Goal: Task Accomplishment & Management: Complete application form

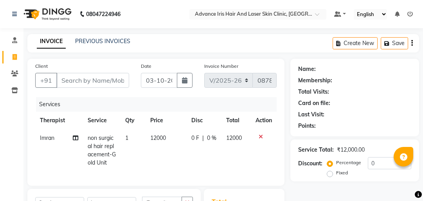
select select "5825"
select select "service"
select select "40886"
click at [411, 24] on nav "08047224946 Select Location × Advance Iris Hair And Laser Skin Clinic, Stadium …" at bounding box center [211, 14] width 423 height 28
drag, startPoint x: 212, startPoint y: 127, endPoint x: 216, endPoint y: 127, distance: 4.3
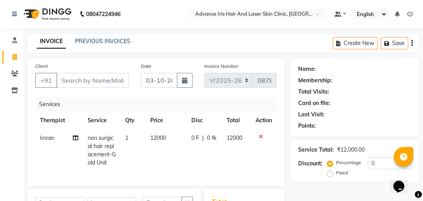
click at [216, 127] on th "Disc" at bounding box center [204, 121] width 35 height 18
drag, startPoint x: 427, startPoint y: 184, endPoint x: 243, endPoint y: 43, distance: 231.8
click at [15, 55] on icon at bounding box center [15, 57] width 4 height 6
click at [13, 71] on icon at bounding box center [14, 73] width 7 height 6
click at [16, 75] on icon at bounding box center [14, 73] width 7 height 6
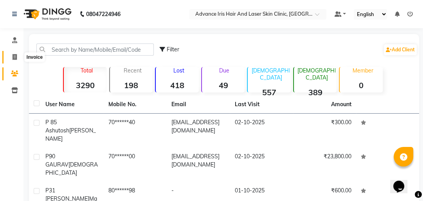
click at [14, 53] on span at bounding box center [15, 57] width 14 height 9
select select "service"
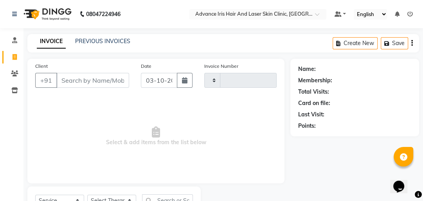
type input "0878"
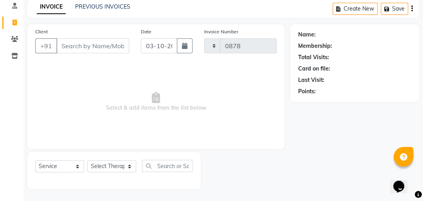
select select "5825"
click at [77, 45] on input "Client" at bounding box center [92, 45] width 73 height 15
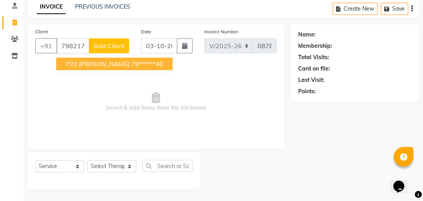
click at [136, 65] on ngb-highlight "79******40" at bounding box center [147, 64] width 32 height 8
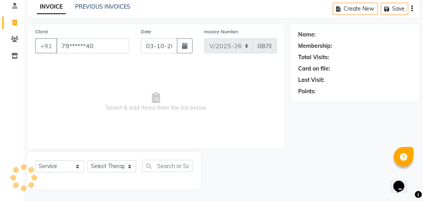
type input "79******40"
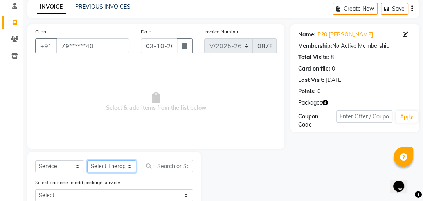
click at [94, 168] on select "Select Therapist Advance Iris Reception [PERSON_NAME] [PERSON_NAME](Cosmetologi…" at bounding box center [111, 166] width 49 height 12
select select "40886"
click at [87, 160] on select "Select Therapist Advance Iris Reception [PERSON_NAME] [PERSON_NAME](Cosmetologi…" at bounding box center [111, 166] width 49 height 12
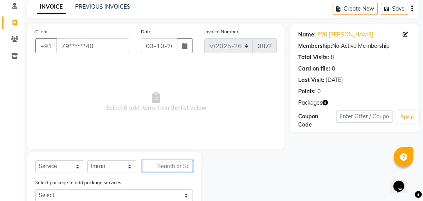
click at [164, 167] on input "text" at bounding box center [167, 166] width 51 height 12
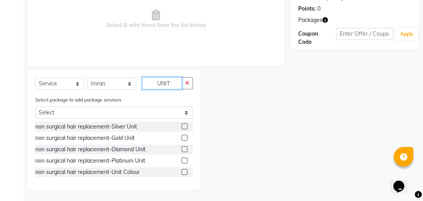
scroll to position [118, 0]
type input "UNIT"
click at [184, 136] on label at bounding box center [185, 137] width 6 height 6
click at [184, 136] on input "checkbox" at bounding box center [184, 137] width 5 height 5
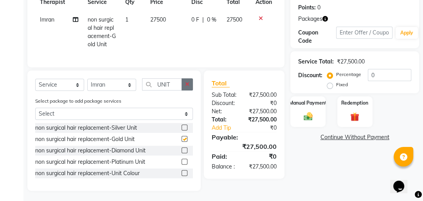
checkbox input "false"
click at [158, 18] on span "27500" at bounding box center [158, 19] width 16 height 7
select select "40886"
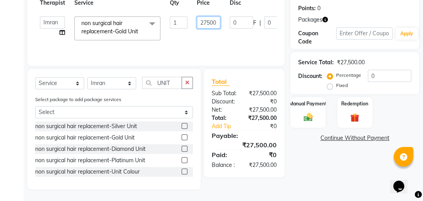
click at [210, 21] on input "27500" at bounding box center [208, 22] width 23 height 12
type input "12000"
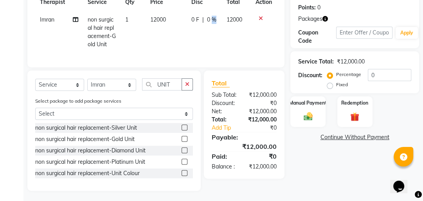
click at [211, 33] on tr "Imran non surgical hair replacement-Gold Unit 1 12000 0 F | 0 % 12000" at bounding box center [155, 32] width 241 height 42
click at [308, 119] on img at bounding box center [308, 116] width 15 height 11
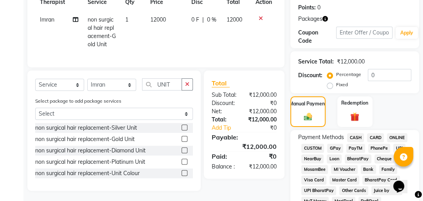
click at [332, 147] on span "GPay" at bounding box center [335, 148] width 16 height 9
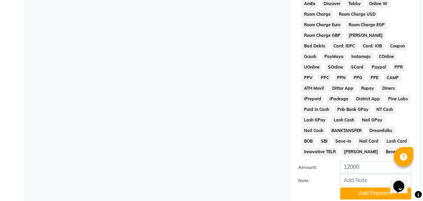
scroll to position [460, 0]
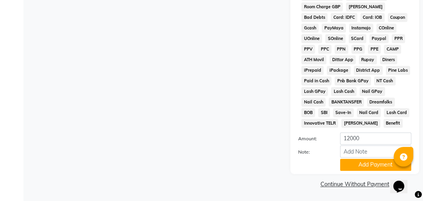
click at [356, 167] on button "Add Payment" at bounding box center [375, 164] width 71 height 12
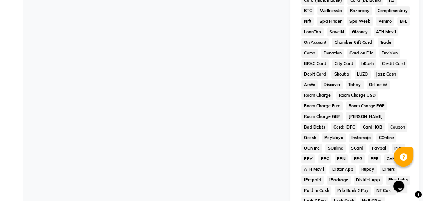
scroll to position [462, 0]
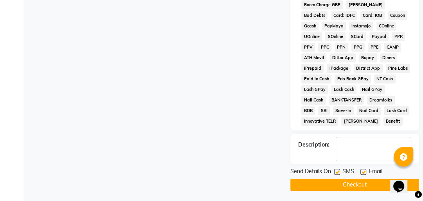
click at [355, 181] on button "Checkout" at bounding box center [354, 184] width 129 height 12
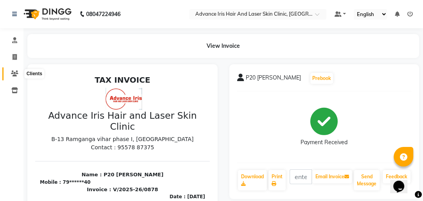
click at [11, 74] on icon at bounding box center [14, 73] width 7 height 6
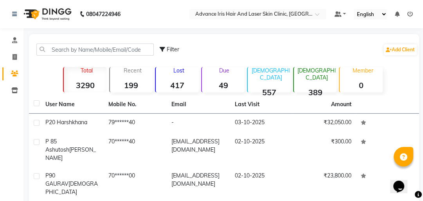
click at [383, 50] on div "Add Client" at bounding box center [400, 49] width 34 height 13
click at [386, 47] on icon at bounding box center [389, 49] width 6 height 5
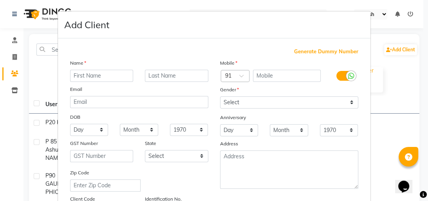
click at [82, 79] on input "text" at bounding box center [101, 76] width 63 height 12
type input "p"
type input "P 155 FARHA"
click at [291, 80] on input "text" at bounding box center [287, 76] width 68 height 12
type input "9897424180"
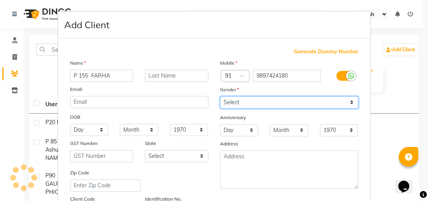
click at [281, 102] on select "Select [DEMOGRAPHIC_DATA] [DEMOGRAPHIC_DATA] Other Prefer Not To Say" at bounding box center [289, 102] width 138 height 12
select select "female"
click at [220, 97] on select "Select [DEMOGRAPHIC_DATA] [DEMOGRAPHIC_DATA] Other Prefer Not To Say" at bounding box center [289, 102] width 138 height 12
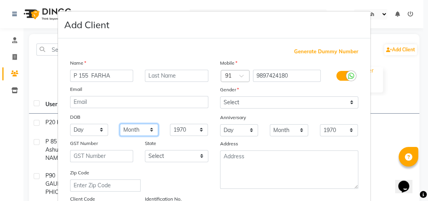
click at [148, 135] on select "Month January February March April May June July August September October Novem…" at bounding box center [139, 130] width 38 height 12
select select "03"
click at [120, 124] on select "Month January February March April May June July August September October Novem…" at bounding box center [139, 130] width 38 height 12
click at [99, 135] on select "Day 01 02 03 04 05 06 07 08 09 10 11 12 13 14 15 16 17 18 19 20 21 22 23 24 25 …" at bounding box center [89, 130] width 38 height 12
select select "07"
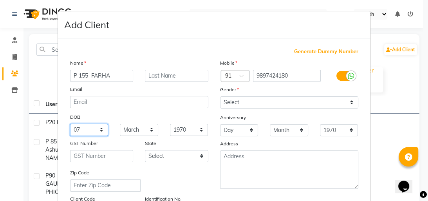
click at [70, 124] on select "Day 01 02 03 04 05 06 07 08 09 10 11 12 13 14 15 16 17 18 19 20 21 22 23 24 25 …" at bounding box center [89, 130] width 38 height 12
click at [190, 135] on select "1940 1941 1942 1943 1944 1945 1946 1947 1948 1949 1950 1951 1952 1953 1954 1955…" at bounding box center [189, 130] width 38 height 12
select select "1975"
click at [170, 124] on select "1940 1941 1942 1943 1944 1945 1946 1947 1948 1949 1950 1951 1952 1953 1954 1955…" at bounding box center [189, 130] width 38 height 12
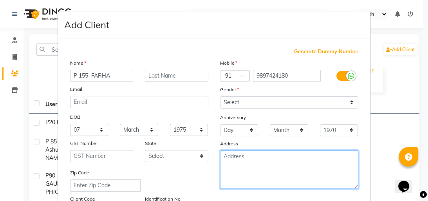
click at [233, 155] on textarea at bounding box center [289, 169] width 138 height 38
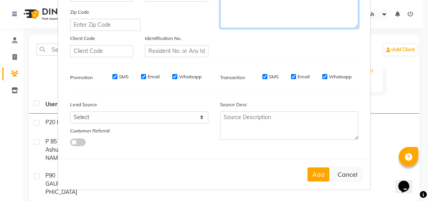
scroll to position [164, 0]
type textarea "MORADABAD"
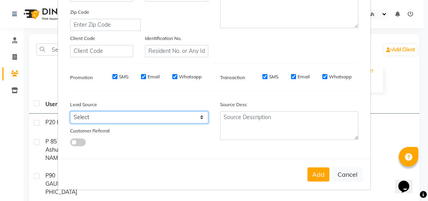
click at [178, 117] on select "Select Walk-in Referral Internet Friend Word of Mouth Advertisement Facebook Ju…" at bounding box center [139, 117] width 138 height 12
select select "37157"
click at [70, 111] on select "Select Walk-in Referral Internet Friend Word of Mouth Advertisement Facebook Ju…" at bounding box center [139, 117] width 138 height 12
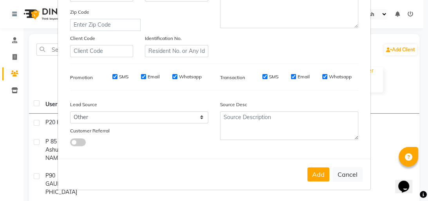
click at [313, 174] on button "Add" at bounding box center [318, 174] width 22 height 14
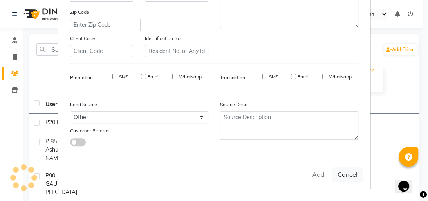
select select
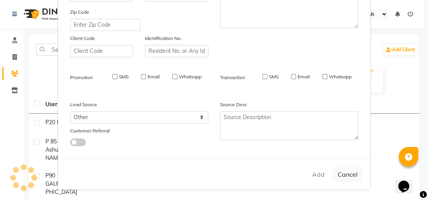
select select
checkbox input "false"
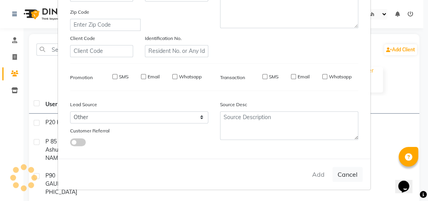
checkbox input "false"
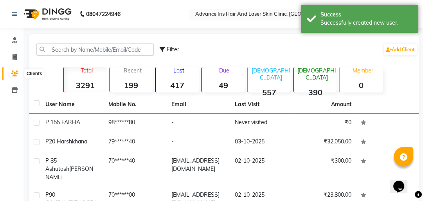
click at [14, 76] on icon at bounding box center [14, 73] width 7 height 6
click at [13, 58] on icon at bounding box center [15, 57] width 4 height 6
select select "5825"
select select "service"
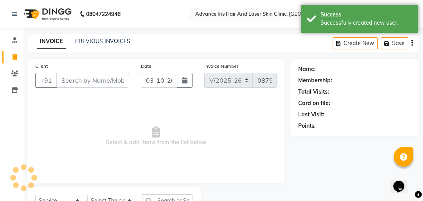
scroll to position [34, 0]
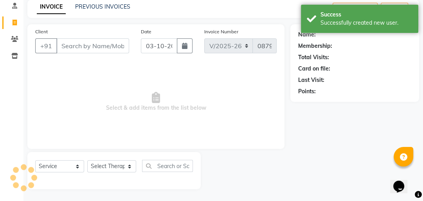
click at [75, 44] on input "Client" at bounding box center [92, 45] width 73 height 15
type input "R"
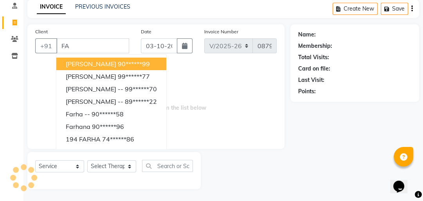
type input "F"
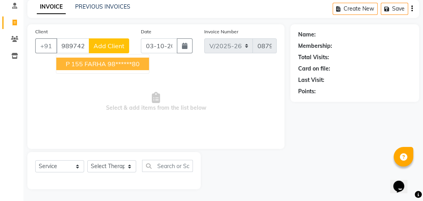
click at [85, 61] on span "P 155 FARHA" at bounding box center [86, 64] width 40 height 8
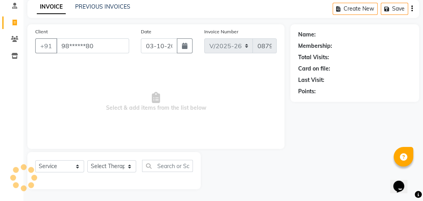
type input "98******80"
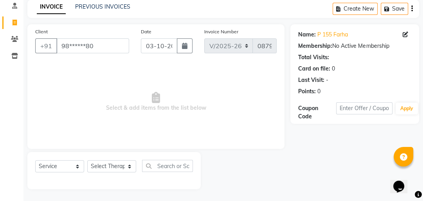
drag, startPoint x: 122, startPoint y: 173, endPoint x: 118, endPoint y: 159, distance: 14.1
click at [121, 172] on div "Select Service Product Membership Package Voucher Prepaid Gift Card Select Ther…" at bounding box center [114, 169] width 158 height 18
click at [123, 171] on select "Select Therapist Advance Iris Reception [PERSON_NAME] [PERSON_NAME](Cosmetologi…" at bounding box center [111, 166] width 49 height 12
select select "40886"
click at [87, 160] on select "Select Therapist Advance Iris Reception [PERSON_NAME] [PERSON_NAME](Cosmetologi…" at bounding box center [111, 166] width 49 height 12
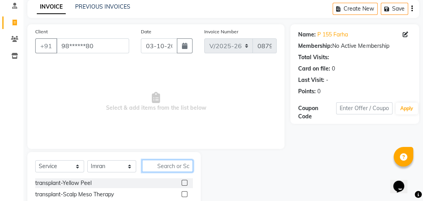
click at [163, 165] on input "text" at bounding box center [167, 166] width 51 height 12
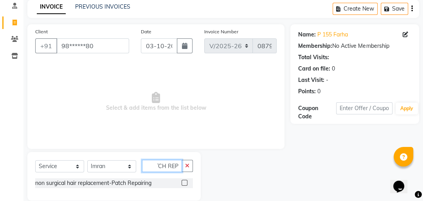
scroll to position [0, 8]
type input "PATCH REP"
click at [185, 184] on label at bounding box center [185, 183] width 6 height 6
click at [185, 184] on input "checkbox" at bounding box center [184, 182] width 5 height 5
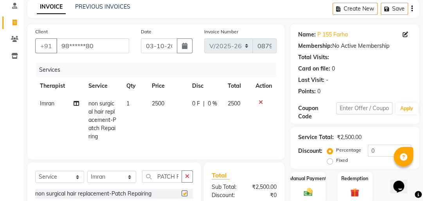
checkbox input "false"
click at [158, 105] on span "2500" at bounding box center [158, 103] width 13 height 7
select select "40886"
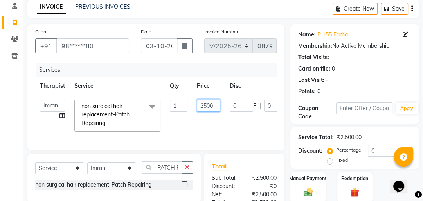
click at [205, 105] on input "2500" at bounding box center [208, 105] width 23 height 12
type input "1400"
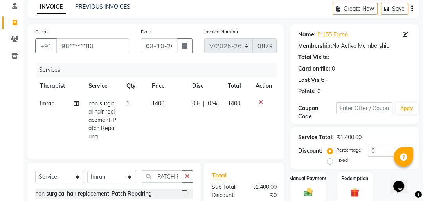
click at [219, 114] on tr "Imran non surgical hair replacement-Patch Repairing 1 1400 0 F | 0 % 1400" at bounding box center [155, 120] width 241 height 50
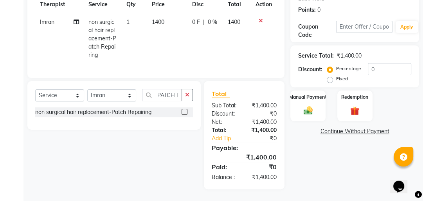
scroll to position [121, 0]
click at [302, 105] on img at bounding box center [308, 110] width 15 height 11
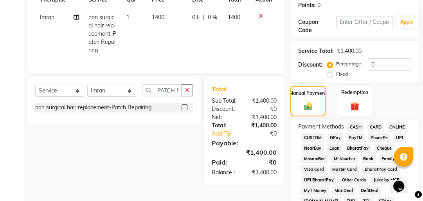
click at [354, 124] on span "CASH" at bounding box center [355, 126] width 17 height 9
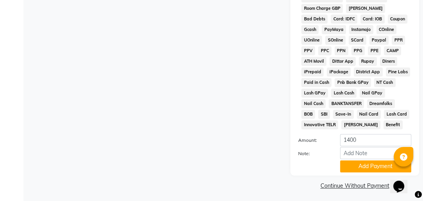
scroll to position [452, 0]
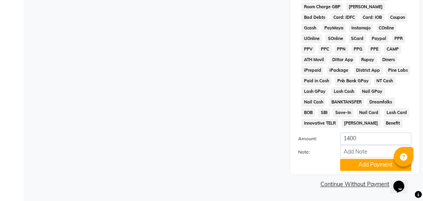
click at [358, 166] on button "Add Payment" at bounding box center [375, 164] width 71 height 12
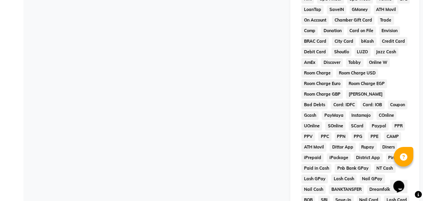
scroll to position [454, 0]
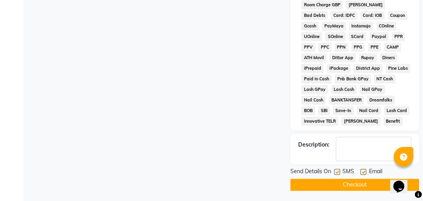
drag, startPoint x: 323, startPoint y: 183, endPoint x: 320, endPoint y: 180, distance: 4.2
click at [321, 182] on button "Checkout" at bounding box center [354, 184] width 129 height 12
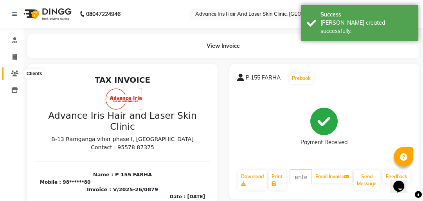
click at [11, 73] on icon at bounding box center [14, 73] width 7 height 6
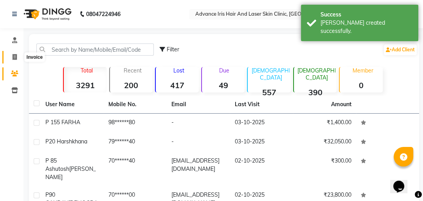
click at [13, 61] on span at bounding box center [15, 57] width 14 height 9
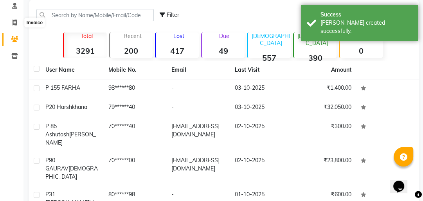
select select "service"
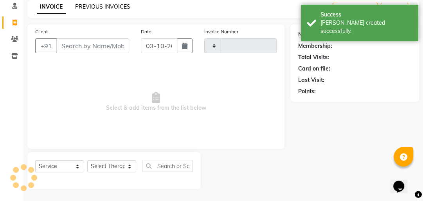
type input "0880"
select select "5825"
click at [107, 6] on link "PREVIOUS INVOICES" at bounding box center [102, 6] width 55 height 7
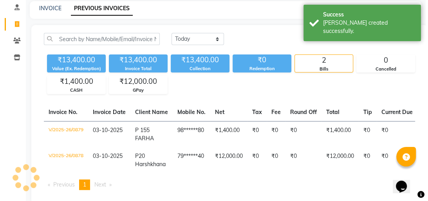
scroll to position [34, 0]
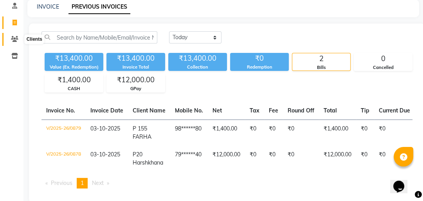
click at [11, 39] on icon at bounding box center [14, 39] width 7 height 6
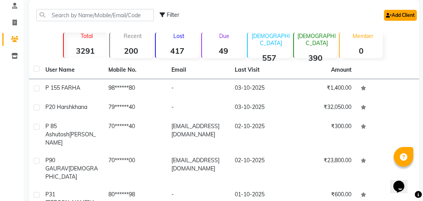
click at [391, 13] on link "Add Client" at bounding box center [400, 15] width 33 height 11
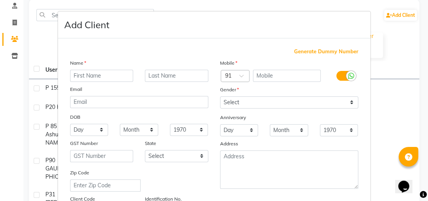
click at [76, 75] on input "text" at bounding box center [101, 76] width 63 height 12
type input "P 156 SHASHI"
click at [157, 78] on input "text" at bounding box center [176, 76] width 63 height 12
type input "[PERSON_NAME]"
click at [268, 74] on input "text" at bounding box center [287, 76] width 68 height 12
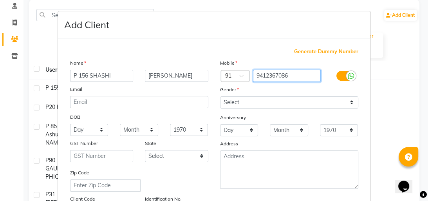
type input "9412367086"
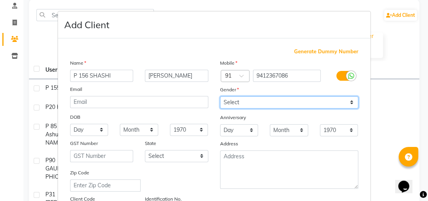
click at [268, 97] on select "Select [DEMOGRAPHIC_DATA] [DEMOGRAPHIC_DATA] Other Prefer Not To Say" at bounding box center [289, 102] width 138 height 12
click at [220, 97] on select "Select [DEMOGRAPHIC_DATA] [DEMOGRAPHIC_DATA] Other Prefer Not To Say" at bounding box center [289, 102] width 138 height 12
click at [275, 108] on select "Select [DEMOGRAPHIC_DATA] [DEMOGRAPHIC_DATA] Other Prefer Not To Say" at bounding box center [289, 102] width 138 height 12
click at [220, 97] on select "Select [DEMOGRAPHIC_DATA] [DEMOGRAPHIC_DATA] Other Prefer Not To Say" at bounding box center [289, 102] width 138 height 12
click at [261, 102] on select "Select [DEMOGRAPHIC_DATA] [DEMOGRAPHIC_DATA] Other Prefer Not To Say" at bounding box center [289, 102] width 138 height 12
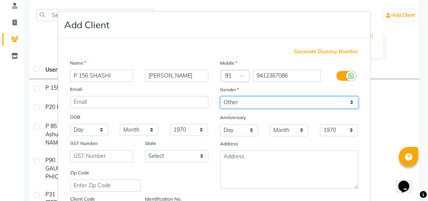
select select "female"
click at [220, 97] on select "Select [DEMOGRAPHIC_DATA] [DEMOGRAPHIC_DATA] Other Prefer Not To Say" at bounding box center [289, 102] width 138 height 12
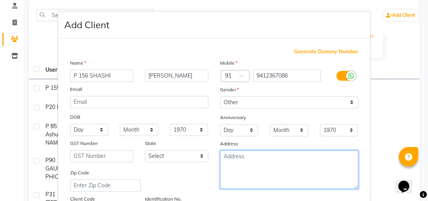
click at [239, 160] on textarea at bounding box center [289, 169] width 138 height 38
type textarea "MORADABAD"
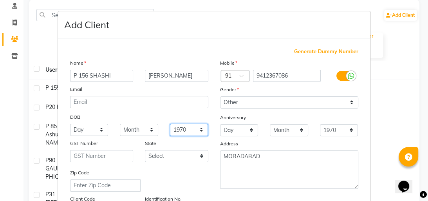
drag, startPoint x: 239, startPoint y: 160, endPoint x: 177, endPoint y: 132, distance: 68.3
click at [177, 132] on select "1940 1941 1942 1943 1944 1945 1946 1947 1948 1949 1950 1951 1952 1953 1954 1955…" at bounding box center [189, 130] width 38 height 12
select select "1985"
click at [170, 124] on select "1940 1941 1942 1943 1944 1945 1946 1947 1948 1949 1950 1951 1952 1953 1954 1955…" at bounding box center [189, 130] width 38 height 12
drag, startPoint x: 149, startPoint y: 131, endPoint x: 151, endPoint y: 126, distance: 6.5
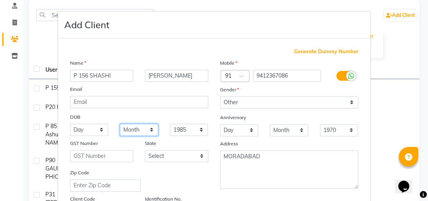
click at [149, 130] on select "Month January February March April May June July August September October Novem…" at bounding box center [139, 130] width 38 height 12
click at [120, 124] on select "Month January February March April May June July August September October Novem…" at bounding box center [139, 130] width 38 height 12
drag, startPoint x: 141, startPoint y: 133, endPoint x: 140, endPoint y: 129, distance: 4.1
click at [140, 131] on select "Month January February March April May June July August September October Novem…" at bounding box center [139, 130] width 38 height 12
select select "03"
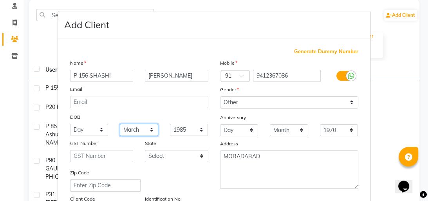
click at [120, 124] on select "Month January February March April May June July August September October Novem…" at bounding box center [139, 130] width 38 height 12
click at [95, 135] on select "Day 01 02 03 04 05 06 07 08 09 10 11 12 13 14 15 16 17 18 19 20 21 22 23 24 25 …" at bounding box center [89, 130] width 38 height 12
select select "06"
click at [70, 124] on select "Day 01 02 03 04 05 06 07 08 09 10 11 12 13 14 15 16 17 18 19 20 21 22 23 24 25 …" at bounding box center [89, 130] width 38 height 12
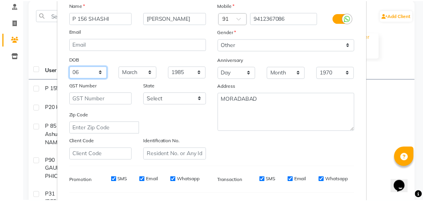
scroll to position [157, 0]
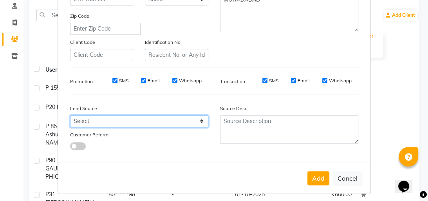
drag, startPoint x: 192, startPoint y: 126, endPoint x: 188, endPoint y: 119, distance: 7.9
click at [192, 126] on select "Select Walk-in Referral Internet Friend Word of Mouth Advertisement Facebook Ju…" at bounding box center [139, 121] width 138 height 12
select select "37157"
click at [70, 118] on select "Select Walk-in Referral Internet Friend Word of Mouth Advertisement Facebook Ju…" at bounding box center [139, 121] width 138 height 12
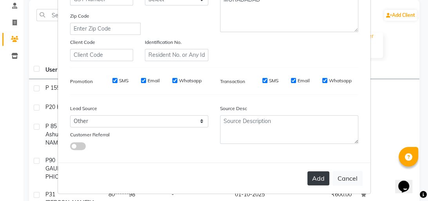
click at [316, 178] on button "Add" at bounding box center [318, 178] width 22 height 14
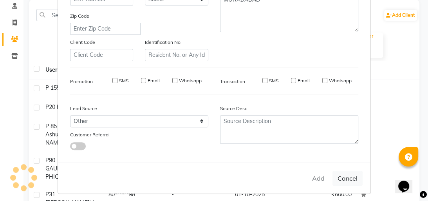
select select
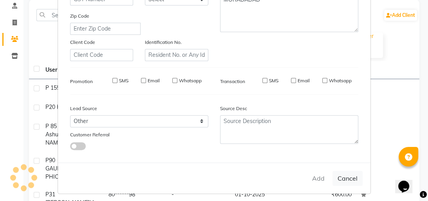
select select
checkbox input "false"
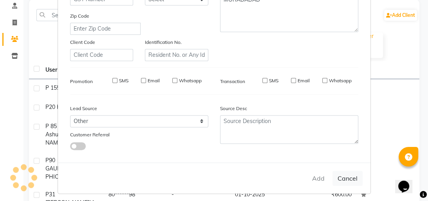
checkbox input "false"
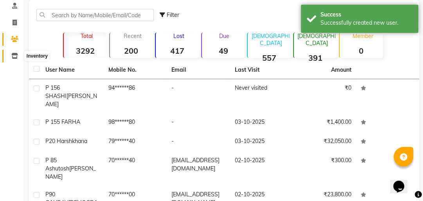
click at [11, 58] on icon at bounding box center [14, 56] width 7 height 6
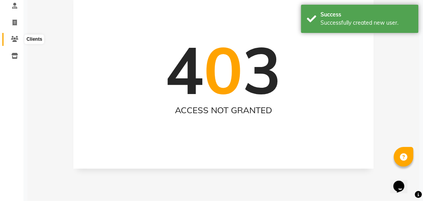
click at [13, 39] on icon at bounding box center [14, 39] width 7 height 6
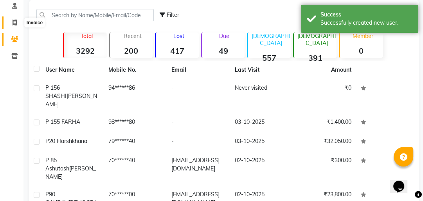
click at [14, 25] on icon at bounding box center [15, 23] width 4 height 6
select select "5825"
select select "service"
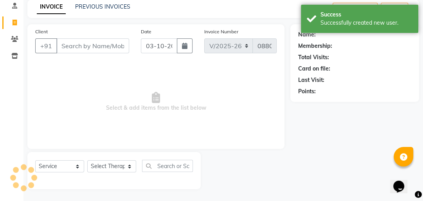
click at [92, 49] on input "Client" at bounding box center [92, 45] width 73 height 15
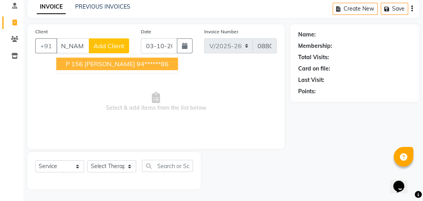
scroll to position [0, 24]
click at [101, 64] on span "P 156 SHASHI VANSH" at bounding box center [100, 64] width 69 height 8
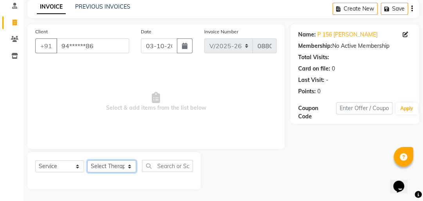
click at [115, 168] on select "Select Therapist Advance Iris Reception [PERSON_NAME] [PERSON_NAME](Cosmetologi…" at bounding box center [111, 166] width 49 height 12
click at [223, 141] on div "Client +91 94******86 Date 03-10-2025 Invoice Number V/2025 V/2025-26 0880 Sele…" at bounding box center [155, 86] width 257 height 124
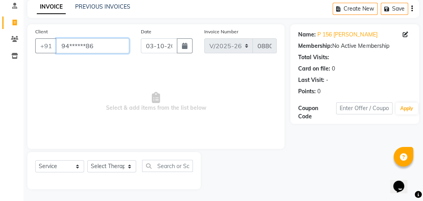
click at [109, 49] on input "94******86" at bounding box center [92, 45] width 73 height 15
type input "9"
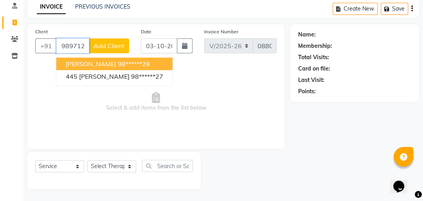
click at [85, 43] on input "989712" at bounding box center [72, 45] width 33 height 15
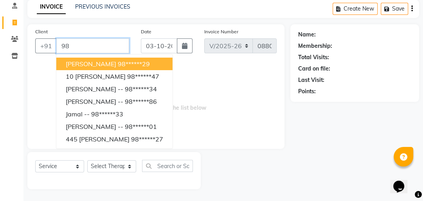
type input "9"
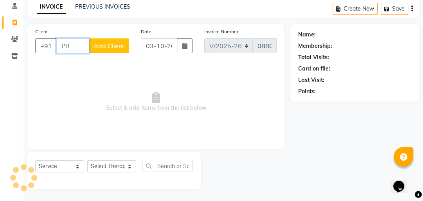
type input "P"
type input "K"
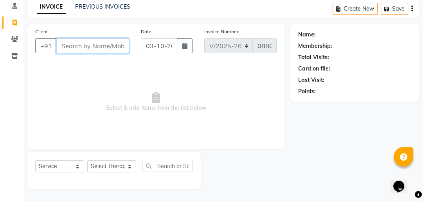
click at [71, 49] on input "Client" at bounding box center [92, 45] width 73 height 15
click at [78, 8] on link "PREVIOUS INVOICES" at bounding box center [102, 6] width 55 height 7
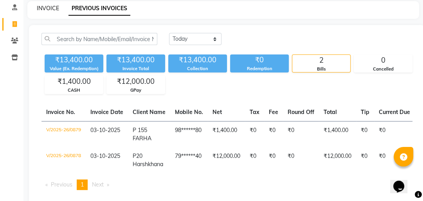
scroll to position [34, 0]
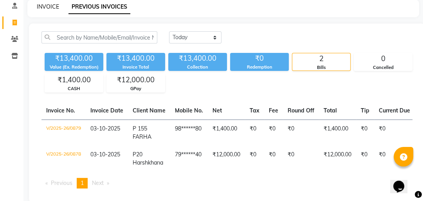
click at [44, 9] on link "INVOICE" at bounding box center [48, 6] width 22 height 7
select select "5825"
select select "service"
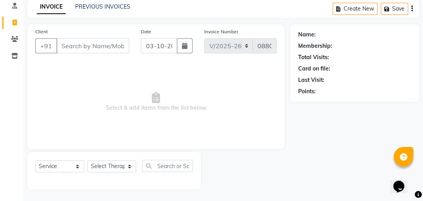
click at [68, 49] on input "Client" at bounding box center [92, 45] width 73 height 15
click at [107, 6] on link "PREVIOUS INVOICES" at bounding box center [102, 6] width 55 height 7
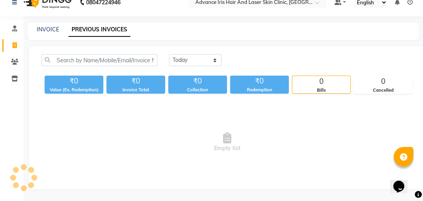
scroll to position [34, 0]
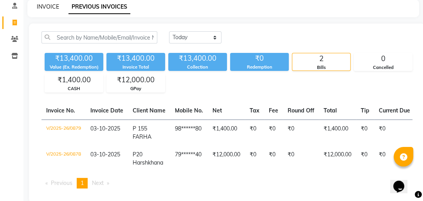
click at [39, 6] on link "INVOICE" at bounding box center [48, 6] width 22 height 7
select select "5825"
select select "service"
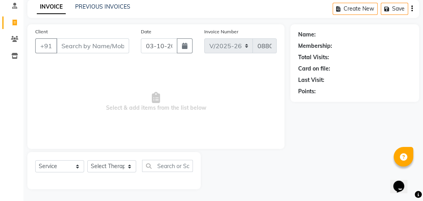
click at [69, 44] on input "Client" at bounding box center [92, 45] width 73 height 15
click at [72, 48] on input "Client" at bounding box center [92, 45] width 73 height 15
click at [71, 47] on input "Client" at bounding box center [92, 45] width 73 height 15
click at [71, 45] on input "Client" at bounding box center [92, 45] width 73 height 15
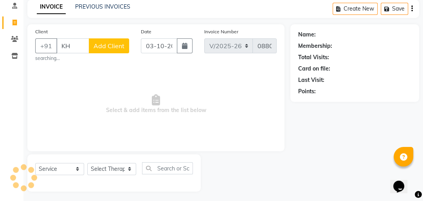
type input "K"
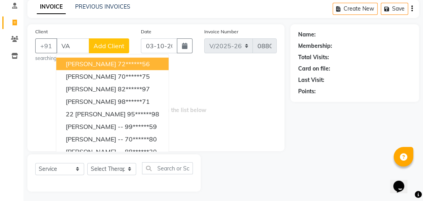
type input "V"
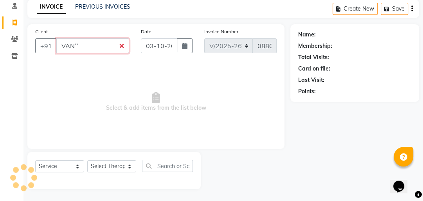
click at [81, 50] on input "VAN``" at bounding box center [92, 45] width 73 height 15
type input "V"
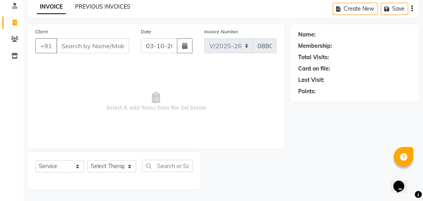
click at [101, 7] on link "PREVIOUS INVOICES" at bounding box center [102, 6] width 55 height 7
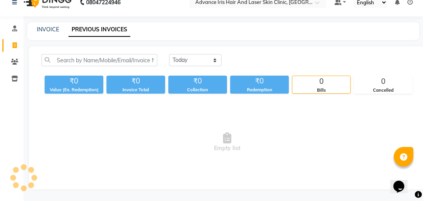
scroll to position [34, 0]
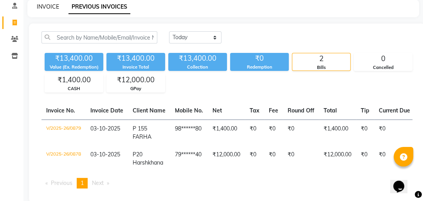
click at [47, 8] on link "INVOICE" at bounding box center [48, 6] width 22 height 7
select select "5825"
select select "service"
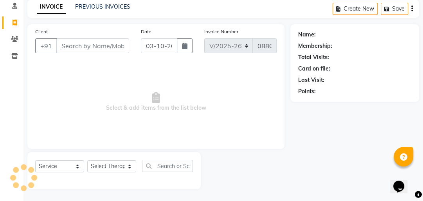
click at [66, 48] on input "Client" at bounding box center [92, 45] width 73 height 15
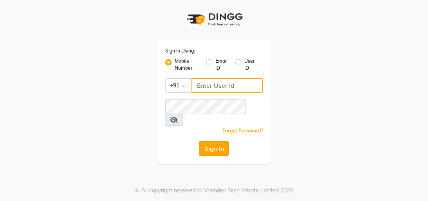
type input "8439127930"
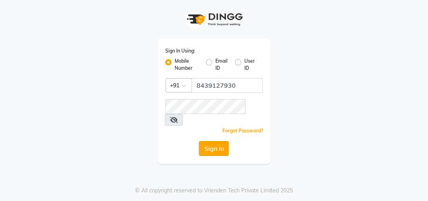
click at [219, 141] on button "Sign In" at bounding box center [214, 148] width 30 height 15
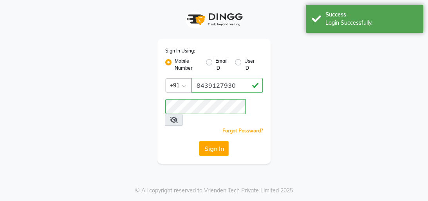
click at [219, 141] on button "Sign In" at bounding box center [214, 148] width 30 height 15
select select "service"
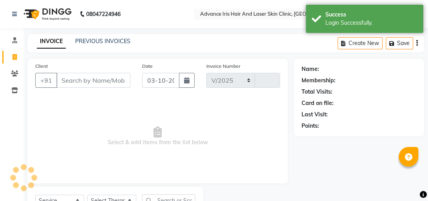
select select "5825"
type input "0880"
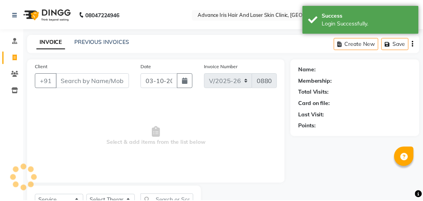
scroll to position [34, 0]
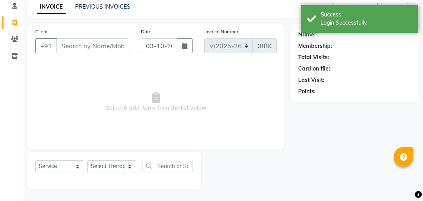
drag, startPoint x: 67, startPoint y: 49, endPoint x: 108, endPoint y: 11, distance: 56.2
click at [66, 45] on input "Client" at bounding box center [92, 45] width 73 height 15
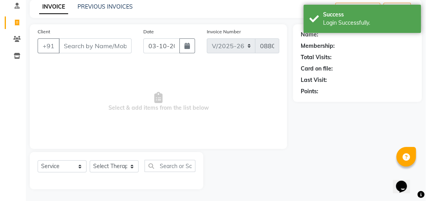
scroll to position [0, 0]
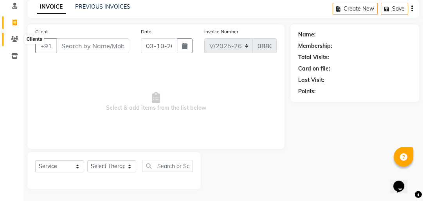
click at [13, 38] on icon at bounding box center [14, 39] width 7 height 6
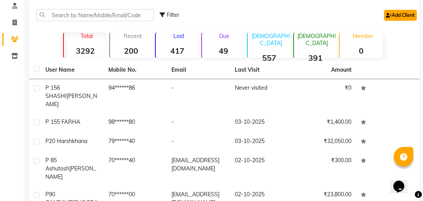
click at [399, 18] on link "Add Client" at bounding box center [400, 15] width 33 height 11
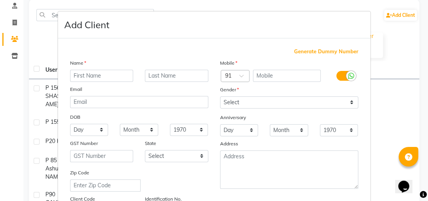
click at [80, 77] on input "text" at bounding box center [101, 76] width 63 height 12
type input "[PERSON_NAME]"
drag, startPoint x: 159, startPoint y: 75, endPoint x: 158, endPoint y: 66, distance: 9.5
click at [158, 73] on input "text" at bounding box center [176, 76] width 63 height 12
type input "raj"
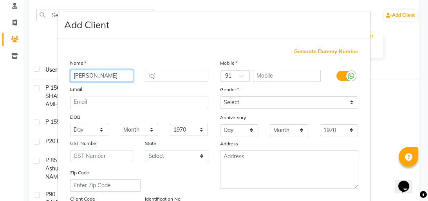
click at [99, 81] on input "[PERSON_NAME]" at bounding box center [101, 76] width 63 height 12
type input "u"
type input "[PERSON_NAME]"
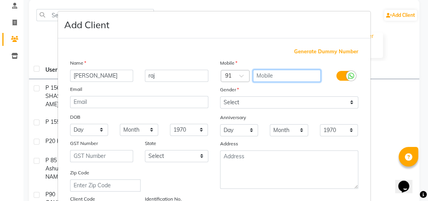
click at [290, 73] on input "text" at bounding box center [287, 76] width 68 height 12
type input "8288564566"
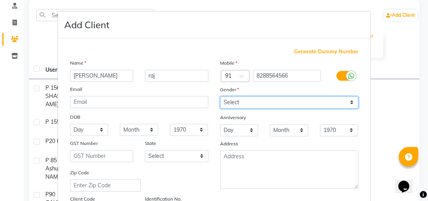
click at [263, 102] on select "Select [DEMOGRAPHIC_DATA] [DEMOGRAPHIC_DATA] Other Prefer Not To Say" at bounding box center [289, 102] width 138 height 12
select select "[DEMOGRAPHIC_DATA]"
click at [220, 97] on select "Select [DEMOGRAPHIC_DATA] [DEMOGRAPHIC_DATA] Other Prefer Not To Say" at bounding box center [289, 102] width 138 height 12
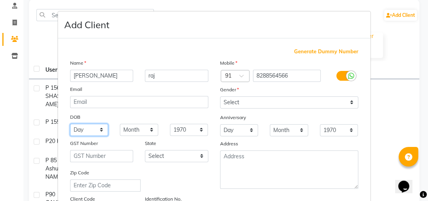
click at [94, 128] on select "Day 01 02 03 04 05 06 07 08 09 10 11 12 13 14 15 16 17 18 19 20 21 22 23 24 25 …" at bounding box center [89, 130] width 38 height 12
select select "25"
click at [70, 124] on select "Day 01 02 03 04 05 06 07 08 09 10 11 12 13 14 15 16 17 18 19 20 21 22 23 24 25 …" at bounding box center [89, 130] width 38 height 12
click at [125, 131] on select "Month January February March April May June July August September October Novem…" at bounding box center [139, 130] width 38 height 12
select select "01"
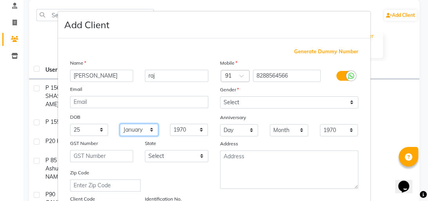
click at [120, 124] on select "Month January February March April May June July August September October Novem…" at bounding box center [139, 130] width 38 height 12
click at [186, 130] on select "1940 1941 1942 1943 1944 1945 1946 1947 1948 1949 1950 1951 1952 1953 1954 1955…" at bounding box center [189, 130] width 38 height 12
select select "2004"
click at [170, 124] on select "1940 1941 1942 1943 1944 1945 1946 1947 1948 1949 1950 1951 1952 1953 1954 1955…" at bounding box center [189, 130] width 38 height 12
click at [243, 150] on div "Address" at bounding box center [289, 144] width 150 height 11
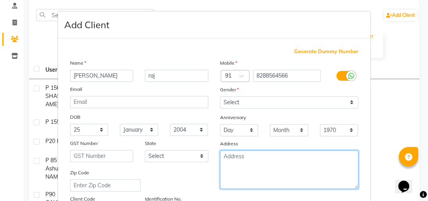
click at [243, 163] on textarea at bounding box center [289, 169] width 138 height 38
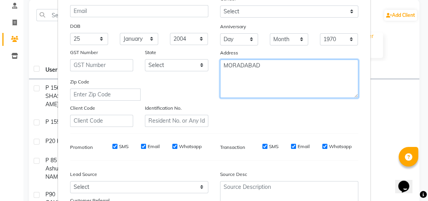
scroll to position [94, 0]
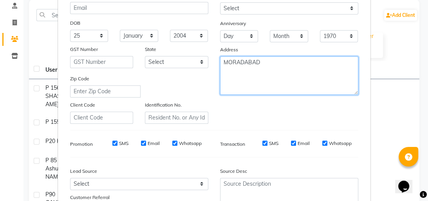
type textarea "MORADABAD"
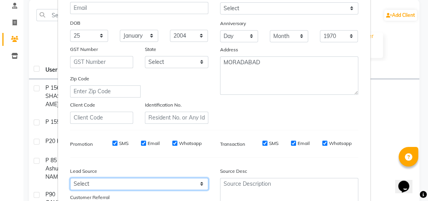
click at [108, 189] on select "Select Walk-in Referral Internet Friend Word of Mouth Advertisement Facebook Ju…" at bounding box center [139, 184] width 138 height 12
select select "37151"
click at [70, 181] on select "Select Walk-in Referral Internet Friend Word of Mouth Advertisement Facebook Ju…" at bounding box center [139, 184] width 138 height 12
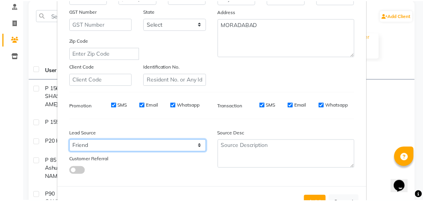
scroll to position [164, 0]
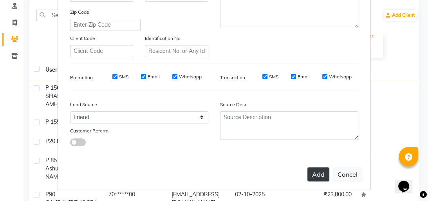
click at [322, 174] on button "Add" at bounding box center [318, 174] width 22 height 14
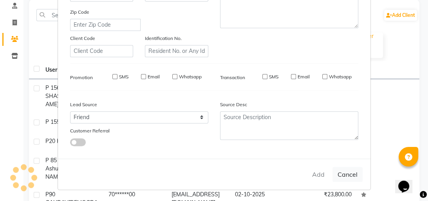
select select
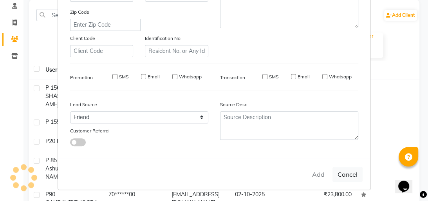
select select
checkbox input "false"
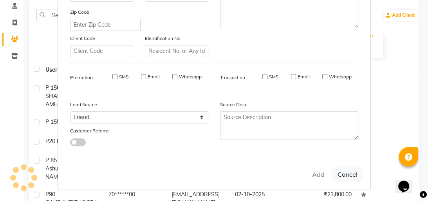
checkbox input "false"
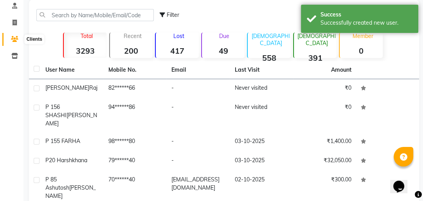
click at [16, 39] on icon at bounding box center [14, 39] width 7 height 6
click at [12, 20] on span at bounding box center [15, 22] width 14 height 9
select select "service"
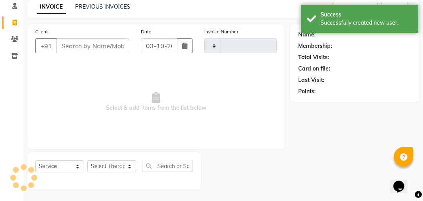
type input "0880"
select select "5825"
click at [63, 47] on input "Client" at bounding box center [92, 45] width 73 height 15
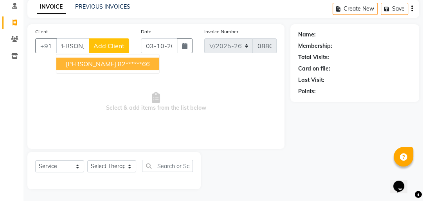
scroll to position [0, 7]
click at [81, 62] on span "[PERSON_NAME]" at bounding box center [91, 64] width 50 height 8
type input "82******66"
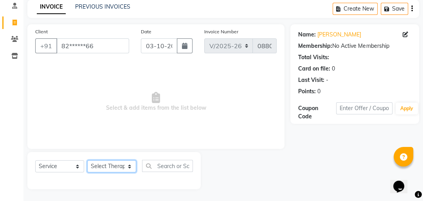
click at [131, 166] on select "Select Therapist Advance Iris Reception [PERSON_NAME] [PERSON_NAME](Cosmetologi…" at bounding box center [111, 166] width 49 height 12
select select "40883"
click at [87, 160] on select "Select Therapist Advance Iris Reception [PERSON_NAME] [PERSON_NAME](Cosmetologi…" at bounding box center [111, 166] width 49 height 12
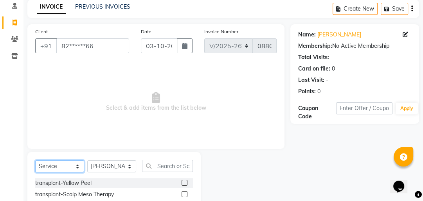
click at [68, 166] on select "Select Service Product Membership Package Voucher Prepaid Gift Card" at bounding box center [59, 166] width 49 height 12
select select "product"
click at [35, 160] on select "Select Service Product Membership Package Voucher Prepaid Gift Card" at bounding box center [59, 166] width 49 height 12
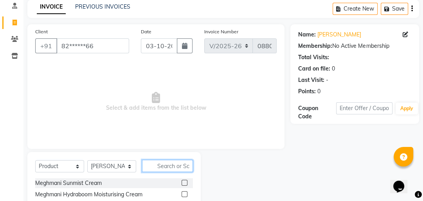
click at [162, 171] on input "text" at bounding box center [167, 166] width 51 height 12
type input "K"
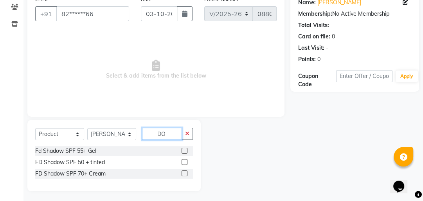
scroll to position [69, 0]
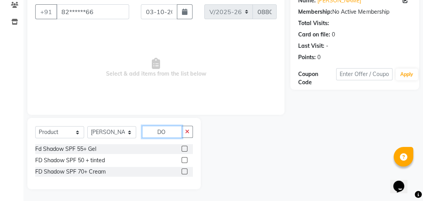
type input "D"
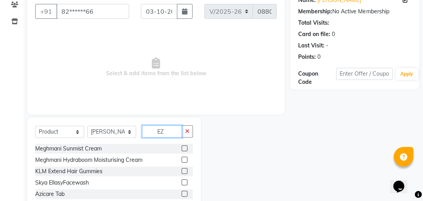
scroll to position [46, 0]
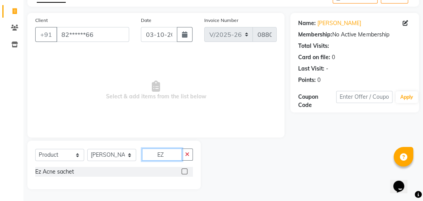
type input "EZ"
click at [183, 170] on label at bounding box center [185, 171] width 6 height 6
click at [183, 170] on input "checkbox" at bounding box center [184, 171] width 5 height 5
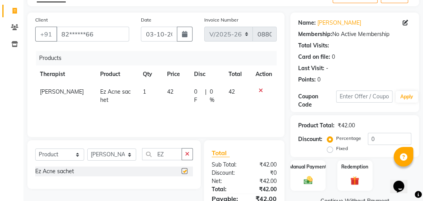
checkbox input "false"
click at [167, 95] on span "42" at bounding box center [170, 91] width 6 height 7
select select "40883"
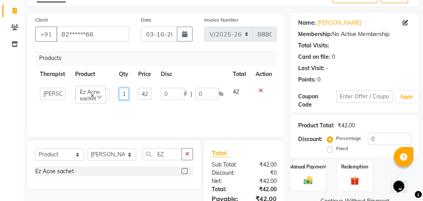
click at [127, 94] on input "1" at bounding box center [124, 94] width 10 height 12
click at [126, 94] on input "1" at bounding box center [124, 94] width 10 height 12
type input "15"
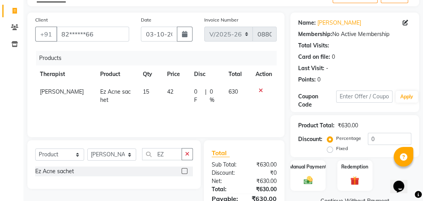
click at [128, 108] on div "Products Therapist Product Qty Price Disc Total Action [PERSON_NAME] Ez Acne sa…" at bounding box center [155, 90] width 241 height 78
click at [170, 93] on td "42" at bounding box center [175, 96] width 27 height 26
select select "40883"
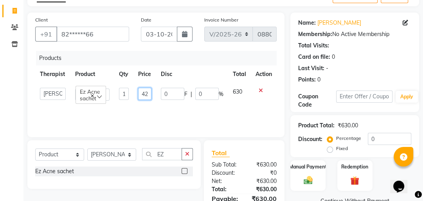
click at [147, 94] on input "42" at bounding box center [144, 94] width 13 height 12
type input "45"
click at [155, 108] on div "Products Therapist Product Qty Price Disc Total Action Advance Iris Reception […" at bounding box center [155, 90] width 241 height 78
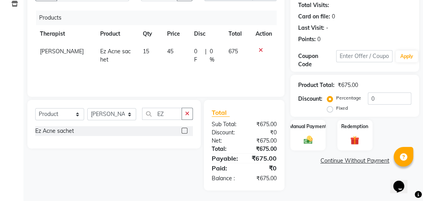
scroll to position [88, 0]
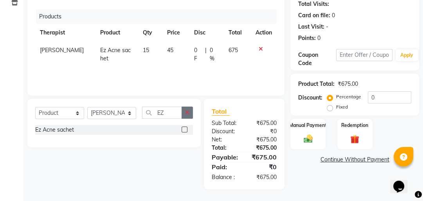
click at [184, 113] on button "button" at bounding box center [187, 112] width 11 height 12
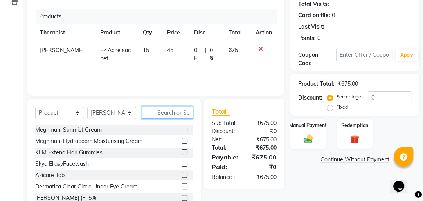
click at [172, 114] on input "text" at bounding box center [167, 112] width 51 height 12
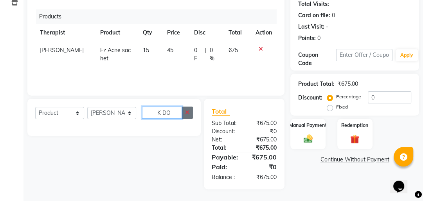
type input "K DO"
click at [186, 113] on icon "button" at bounding box center [187, 112] width 4 height 5
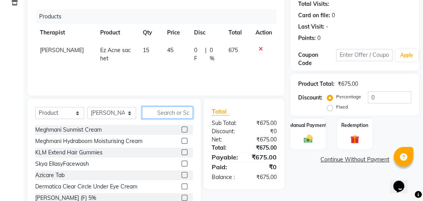
click at [173, 114] on input "text" at bounding box center [167, 112] width 51 height 12
click at [159, 112] on input "text" at bounding box center [167, 112] width 51 height 12
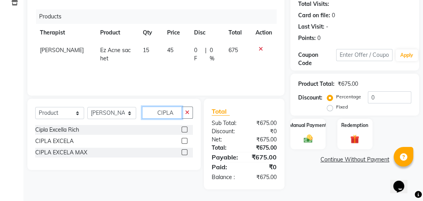
type input "CIPLA"
